Goal: Information Seeking & Learning: Learn about a topic

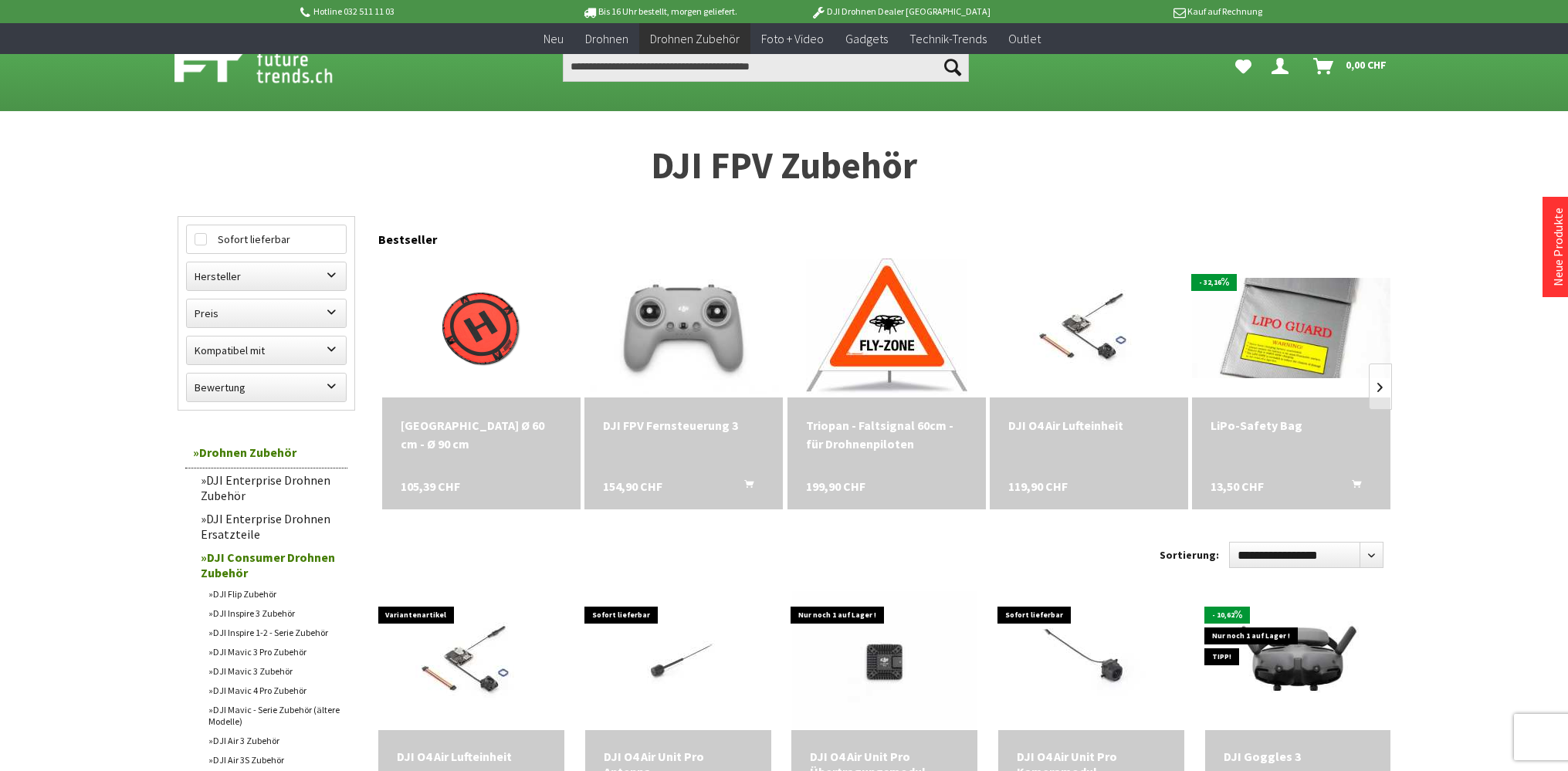
scroll to position [407, 0]
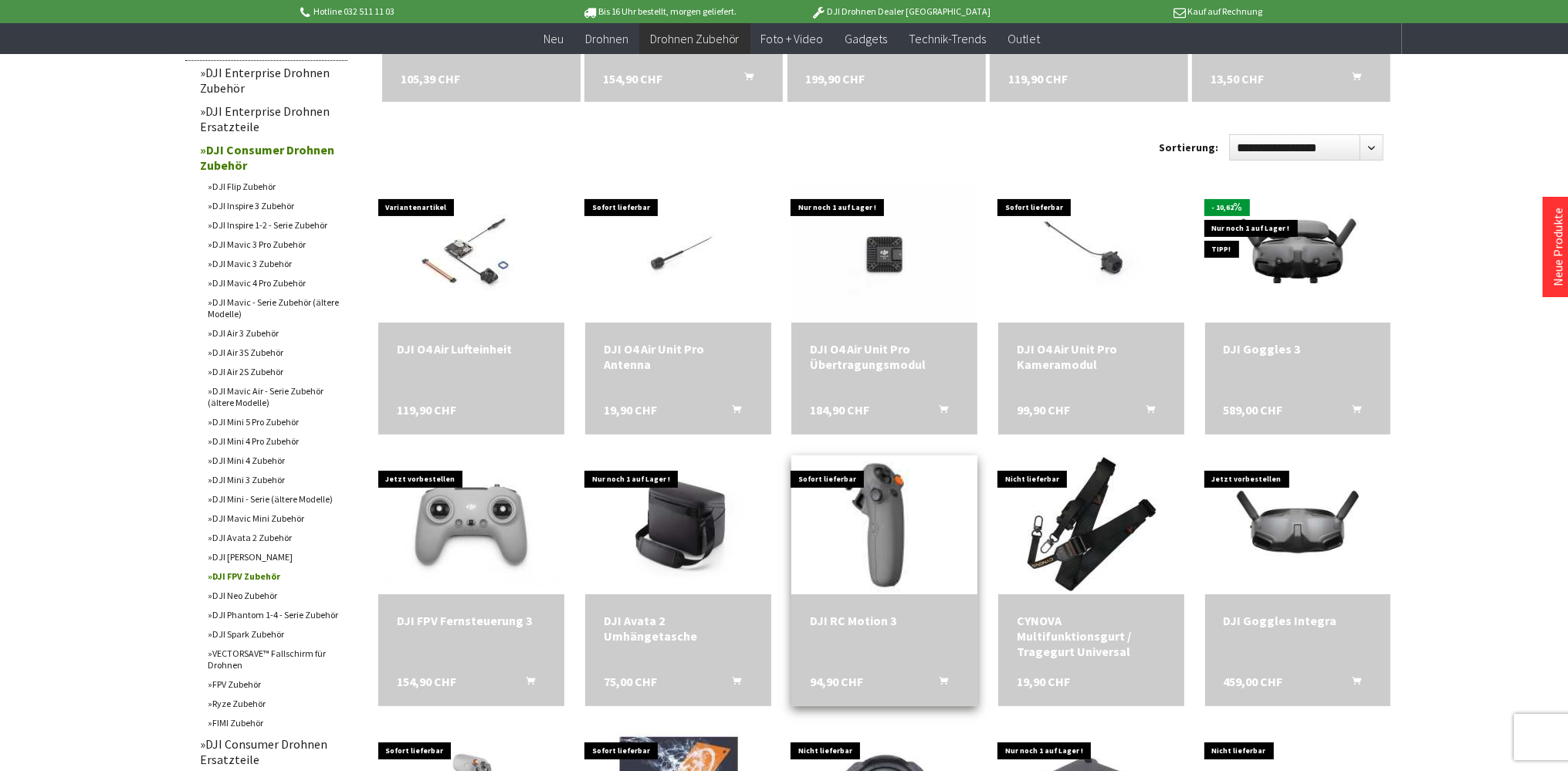
click at [868, 540] on img at bounding box center [884, 525] width 260 height 174
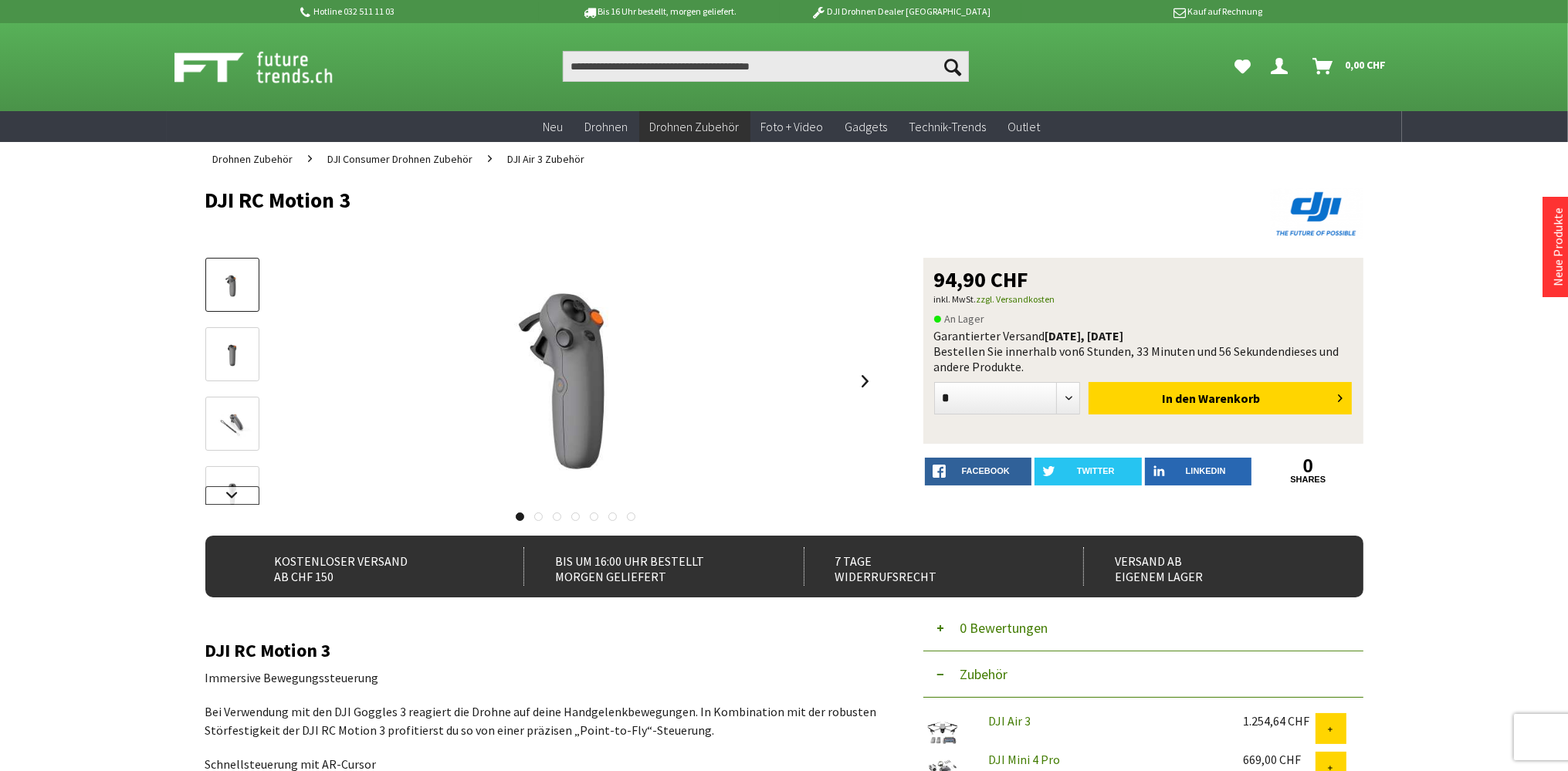
click at [234, 495] on link at bounding box center [233, 495] width 54 height 19
click at [228, 427] on img at bounding box center [232, 440] width 45 height 30
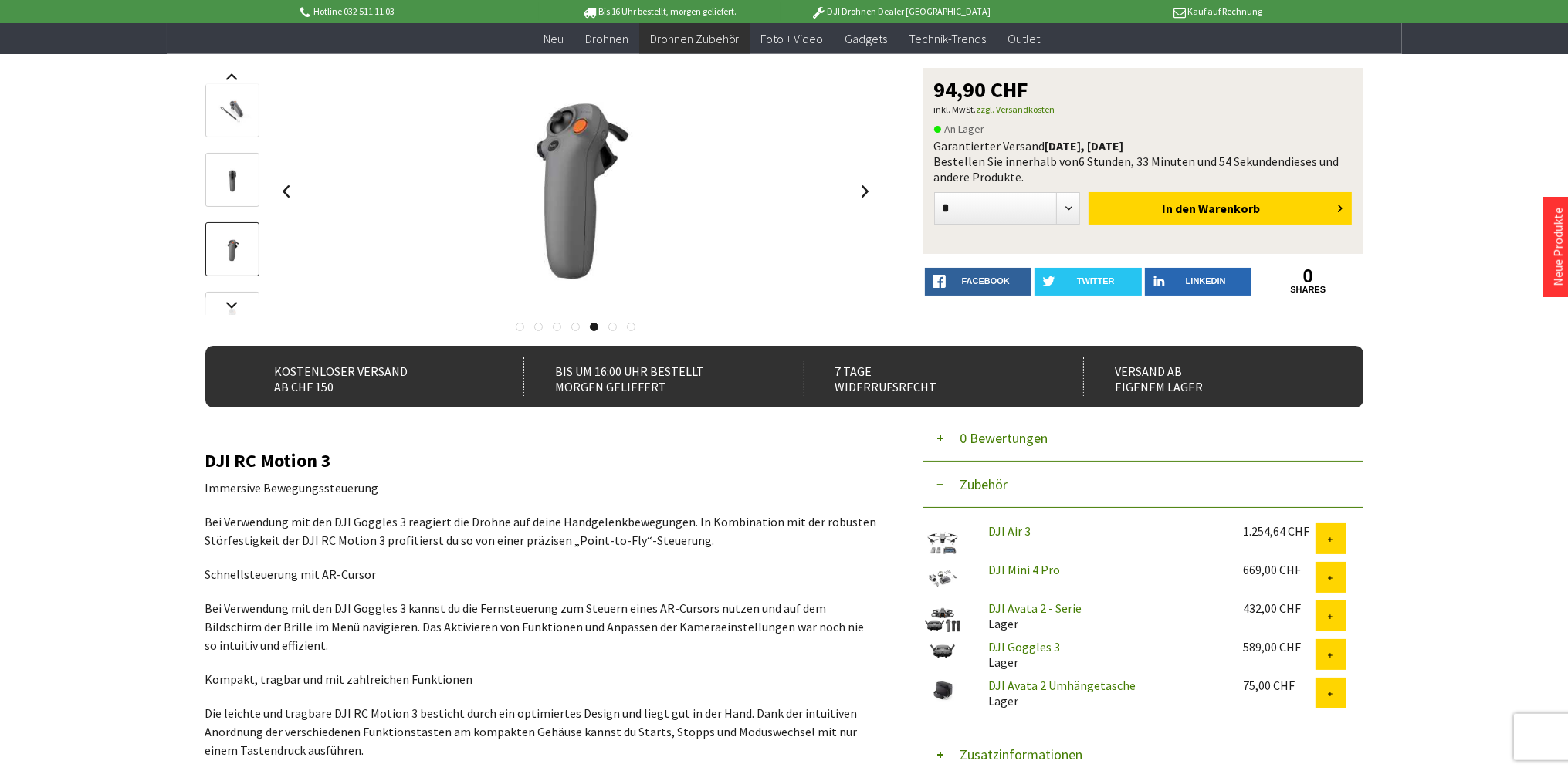
scroll to position [243, 0]
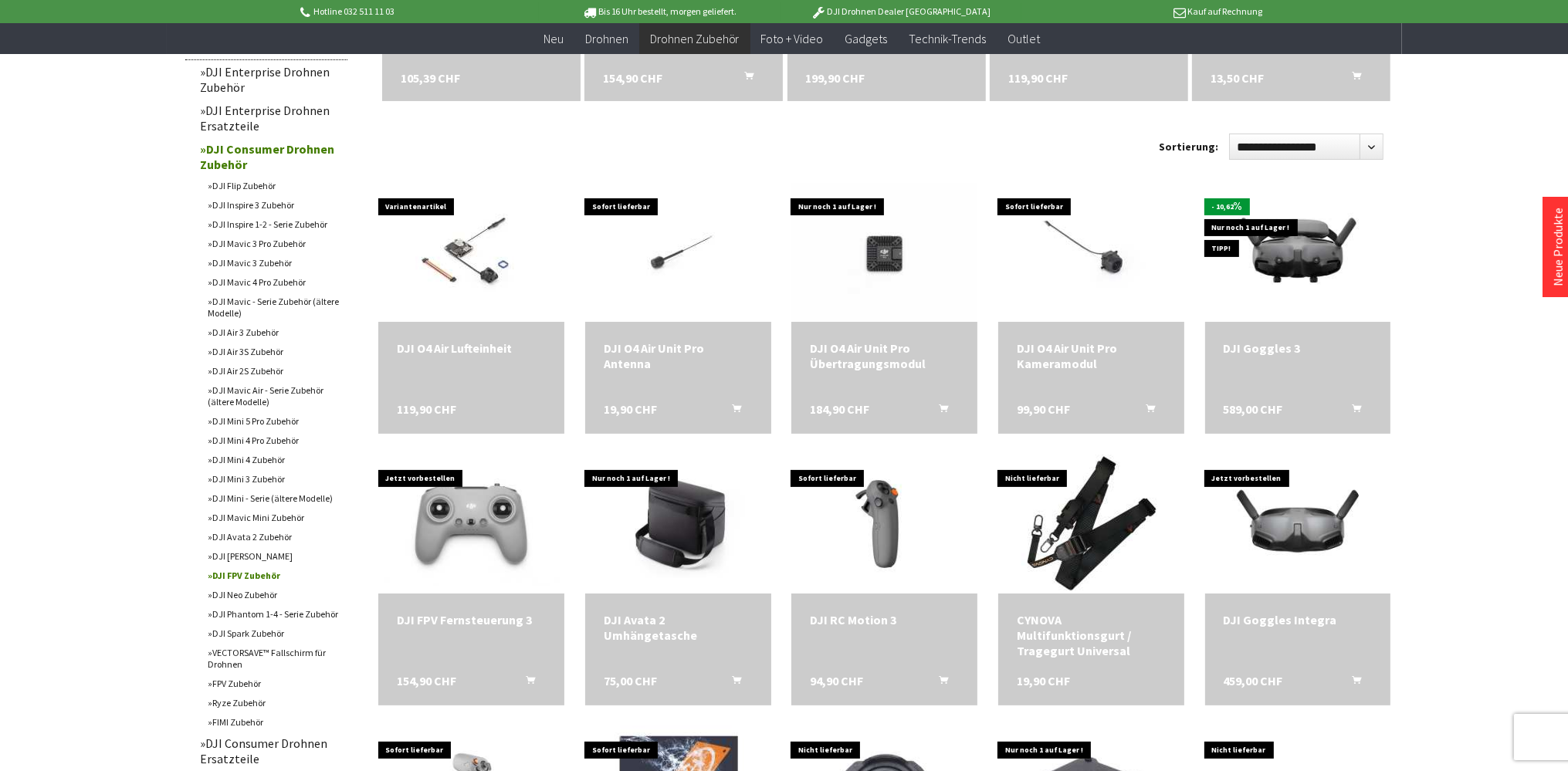
scroll to position [2, 0]
